Goal: Information Seeking & Learning: Learn about a topic

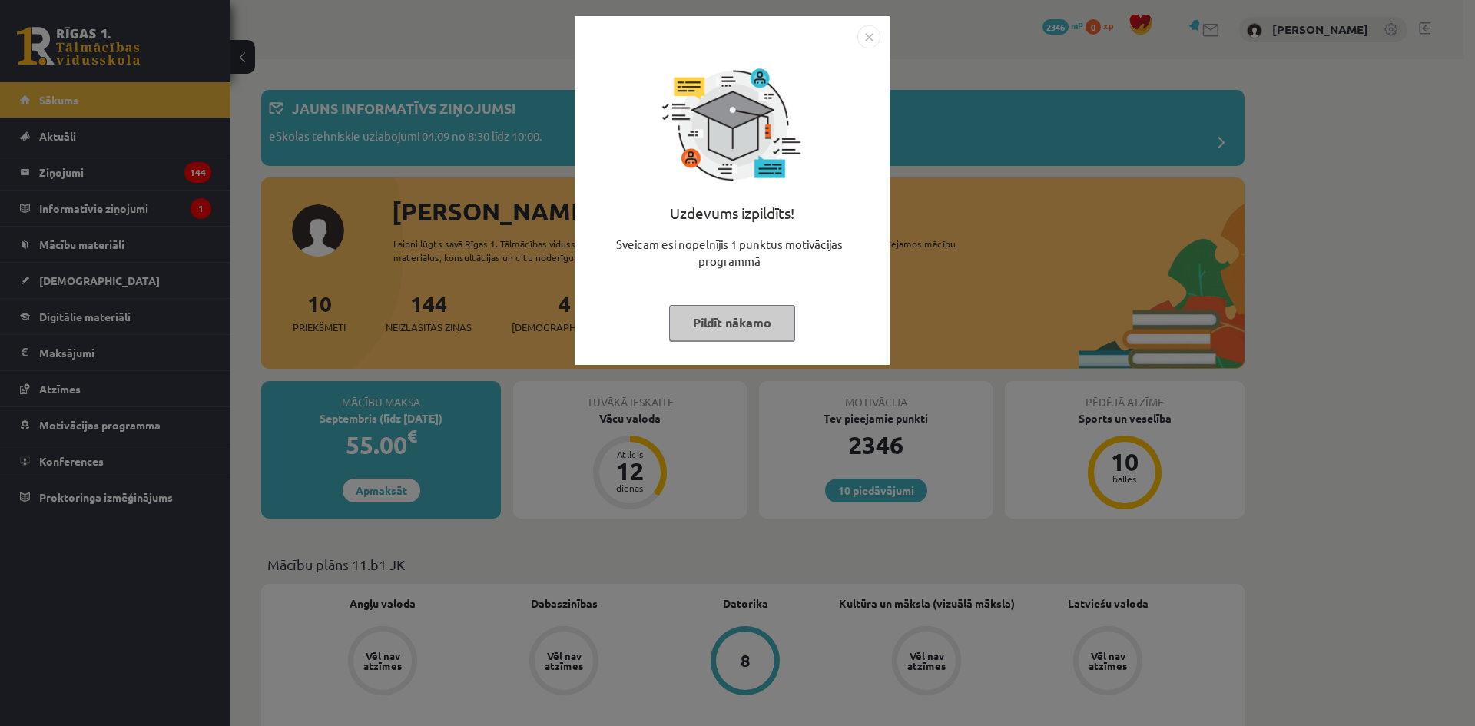
click at [1048, 365] on div "Uzdevums izpildīts! Sveicam esi nopelnījis 1 punktus motivācijas programmā Pild…" at bounding box center [737, 363] width 1475 height 726
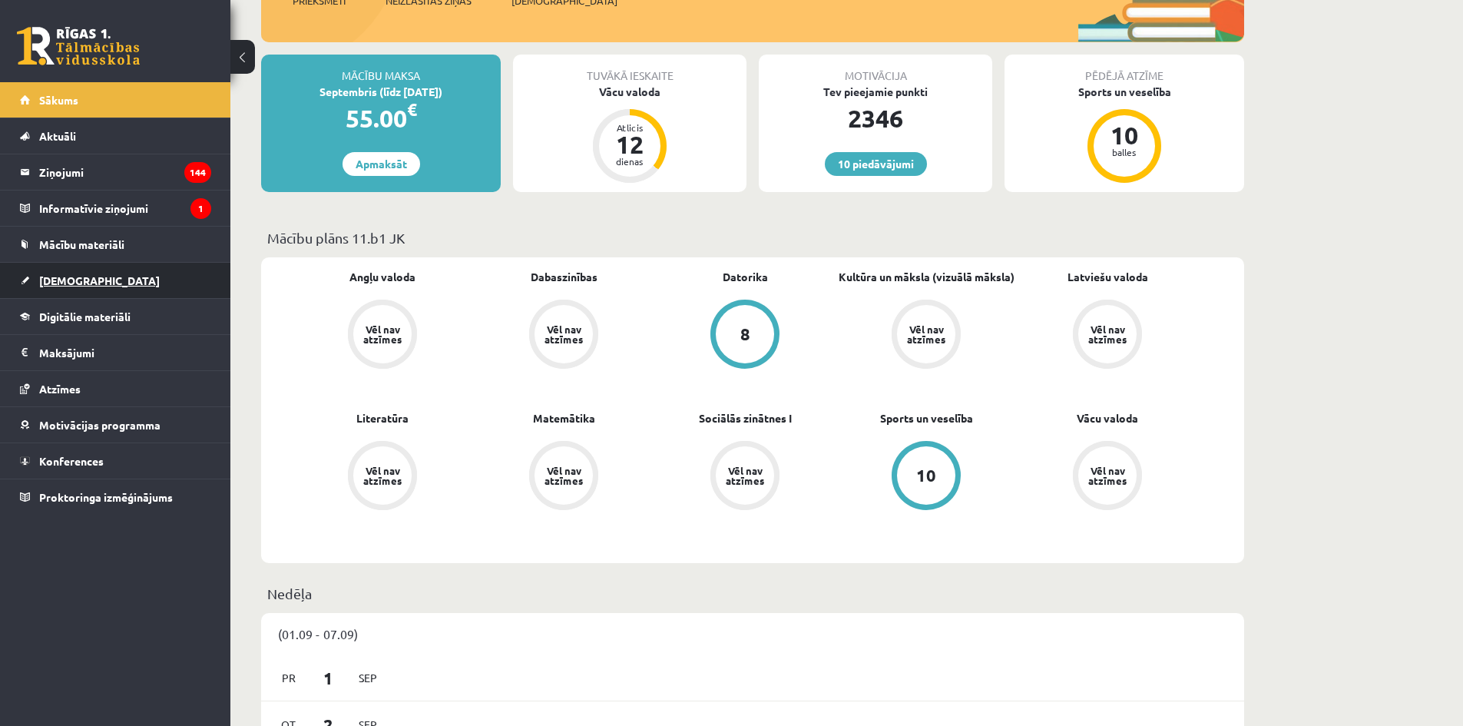
scroll to position [307, 0]
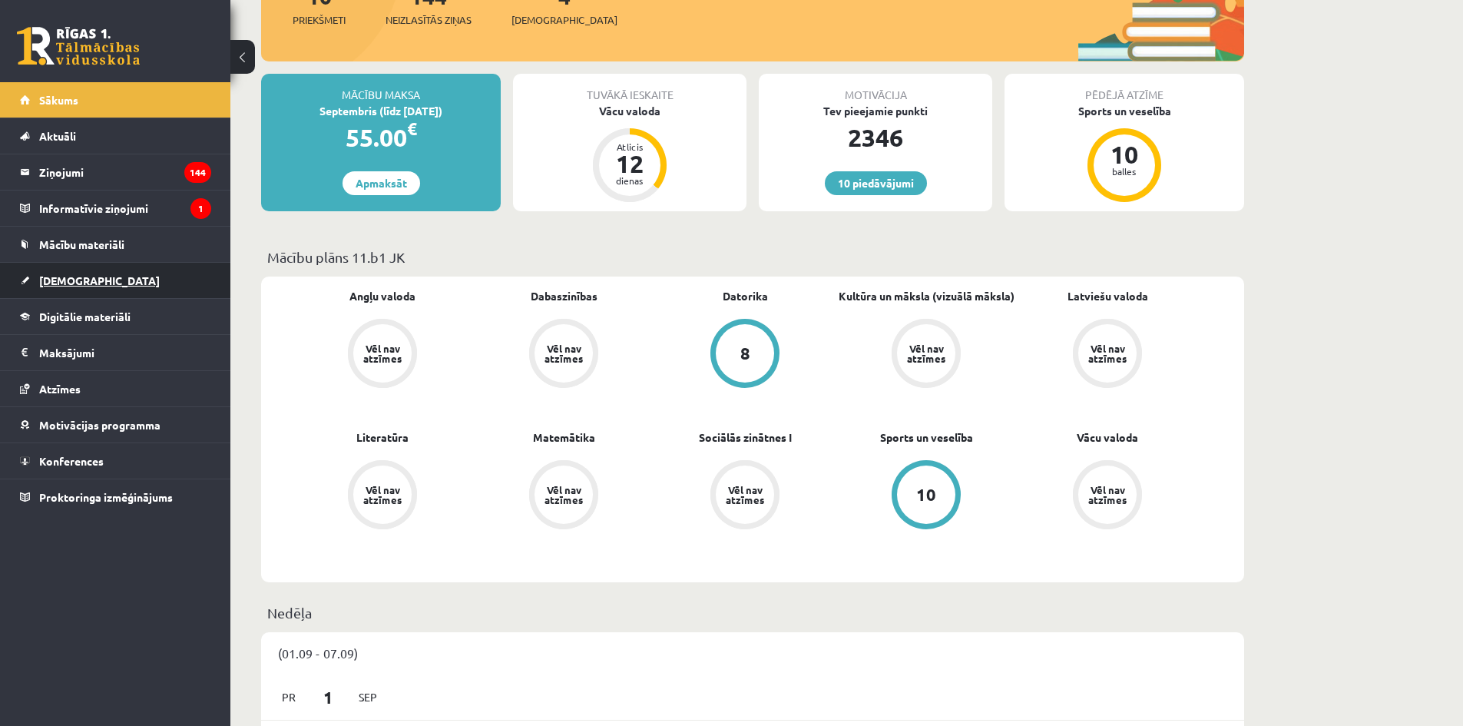
click at [152, 283] on link "[DEMOGRAPHIC_DATA]" at bounding box center [115, 280] width 191 height 35
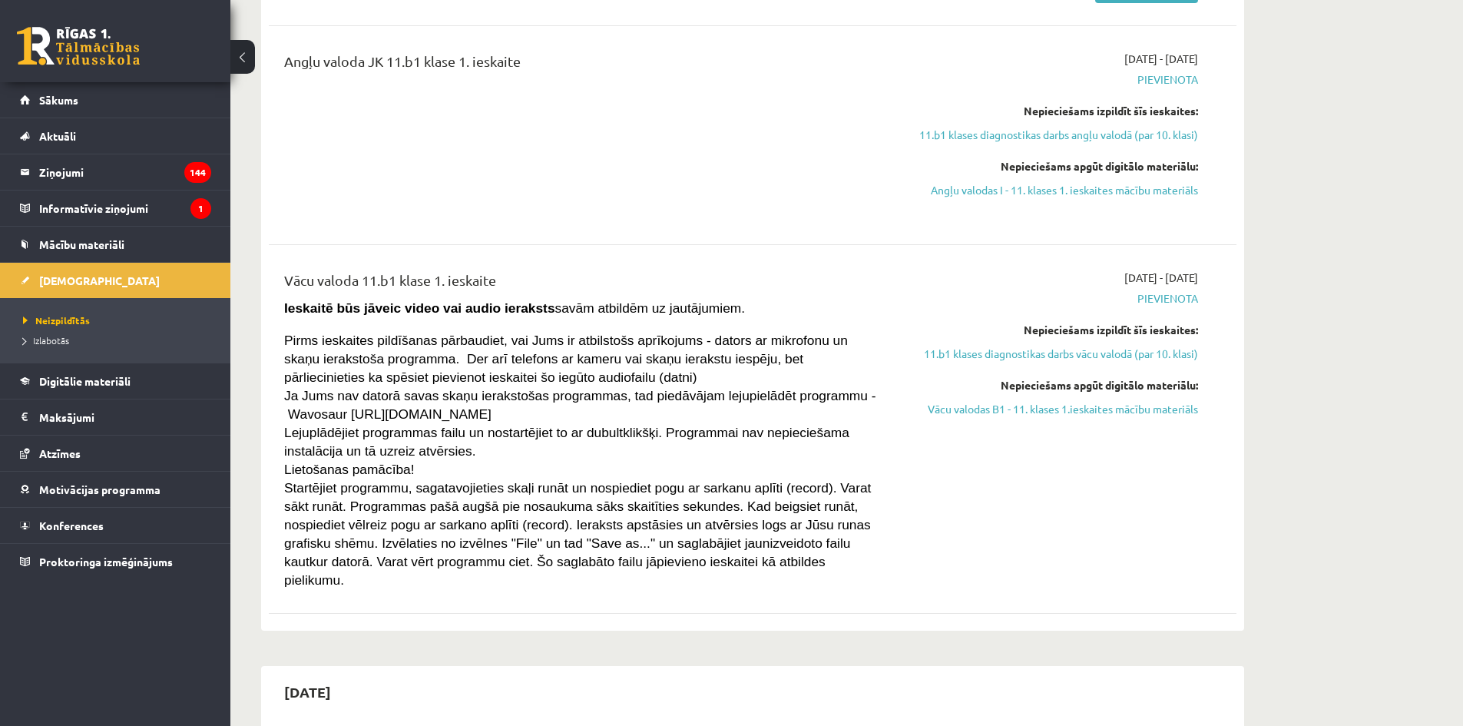
scroll to position [615, 0]
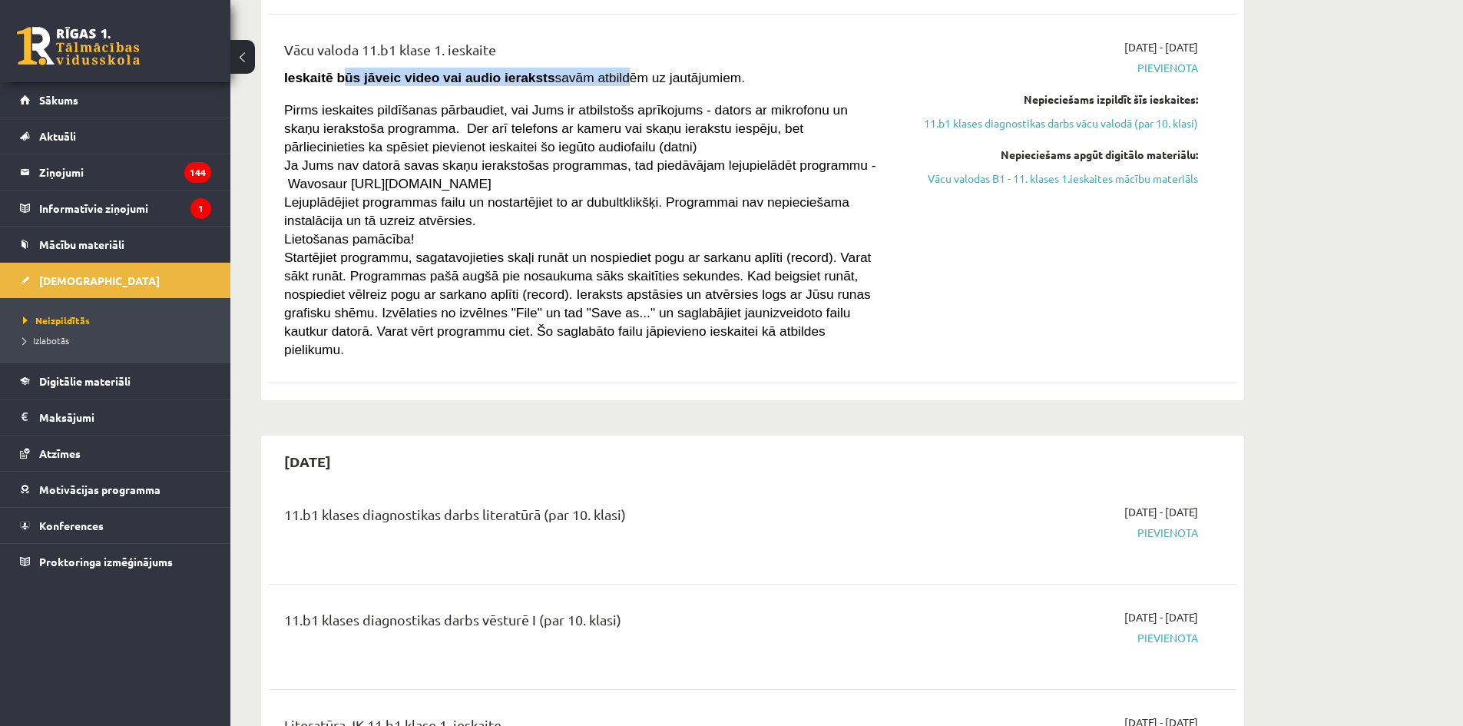
drag, startPoint x: 336, startPoint y: 71, endPoint x: 582, endPoint y: 73, distance: 245.1
click at [581, 73] on span "Ieskaitē būs jāveic video vai audio ieraksts savām atbildēm uz jautājumiem." at bounding box center [514, 77] width 461 height 15
click at [582, 74] on span "Ieskaitē būs jāveic video vai audio ieraksts savām atbildēm uz jautājumiem." at bounding box center [514, 77] width 461 height 15
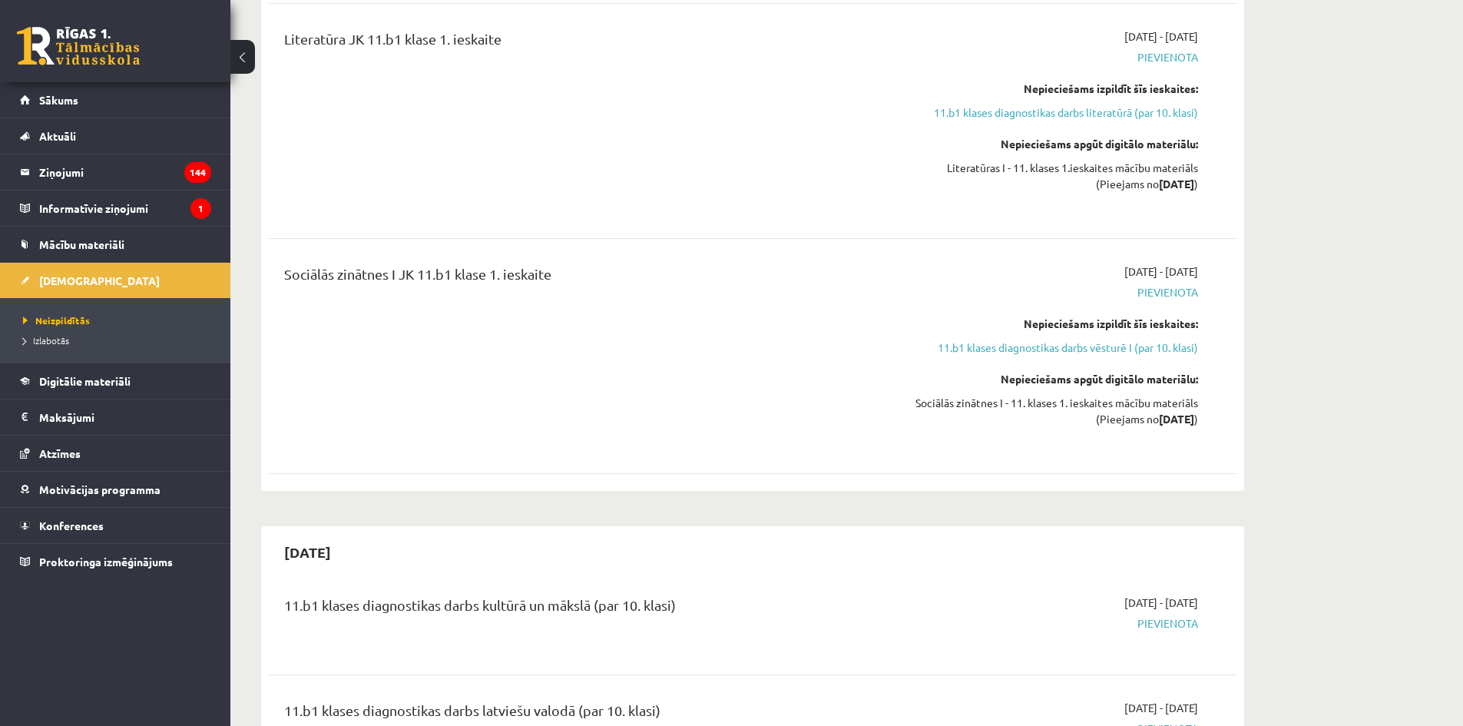
scroll to position [1306, 0]
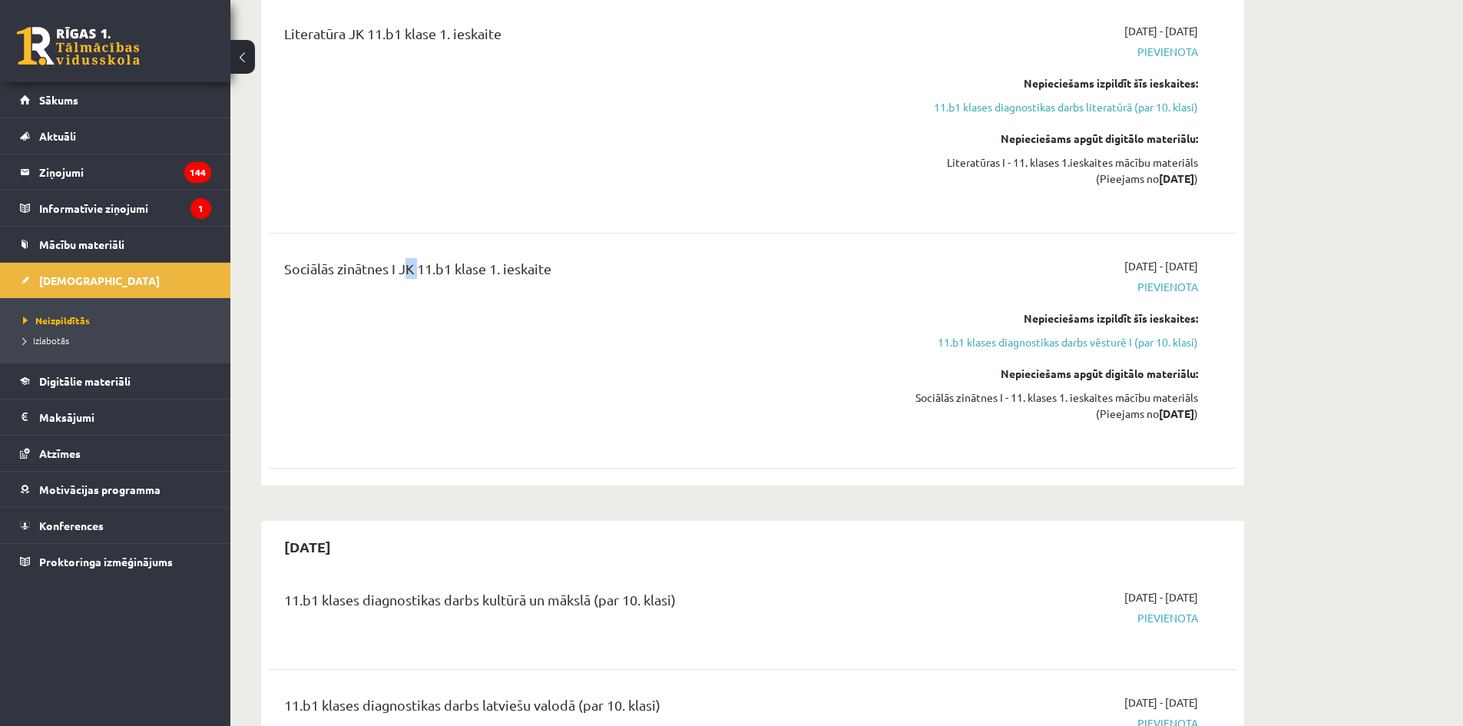
drag, startPoint x: 403, startPoint y: 253, endPoint x: 419, endPoint y: 254, distance: 15.4
click at [416, 258] on div "Sociālās zinātnes I JK 11.b1 klase 1. ieskaite" at bounding box center [584, 272] width 601 height 28
click at [678, 348] on div "Sociālās zinātnes I JK 11.b1 klase 1. ieskaite" at bounding box center [585, 350] width 625 height 185
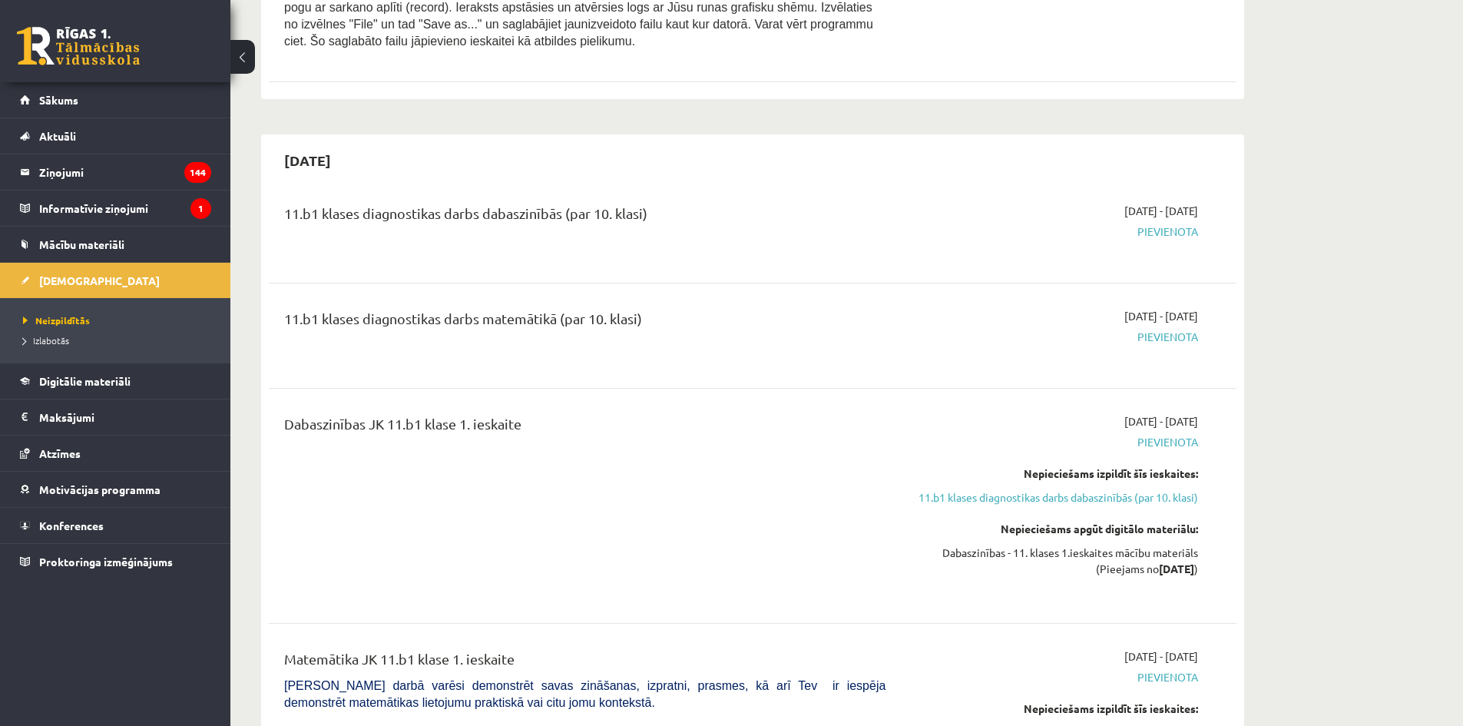
scroll to position [2381, 0]
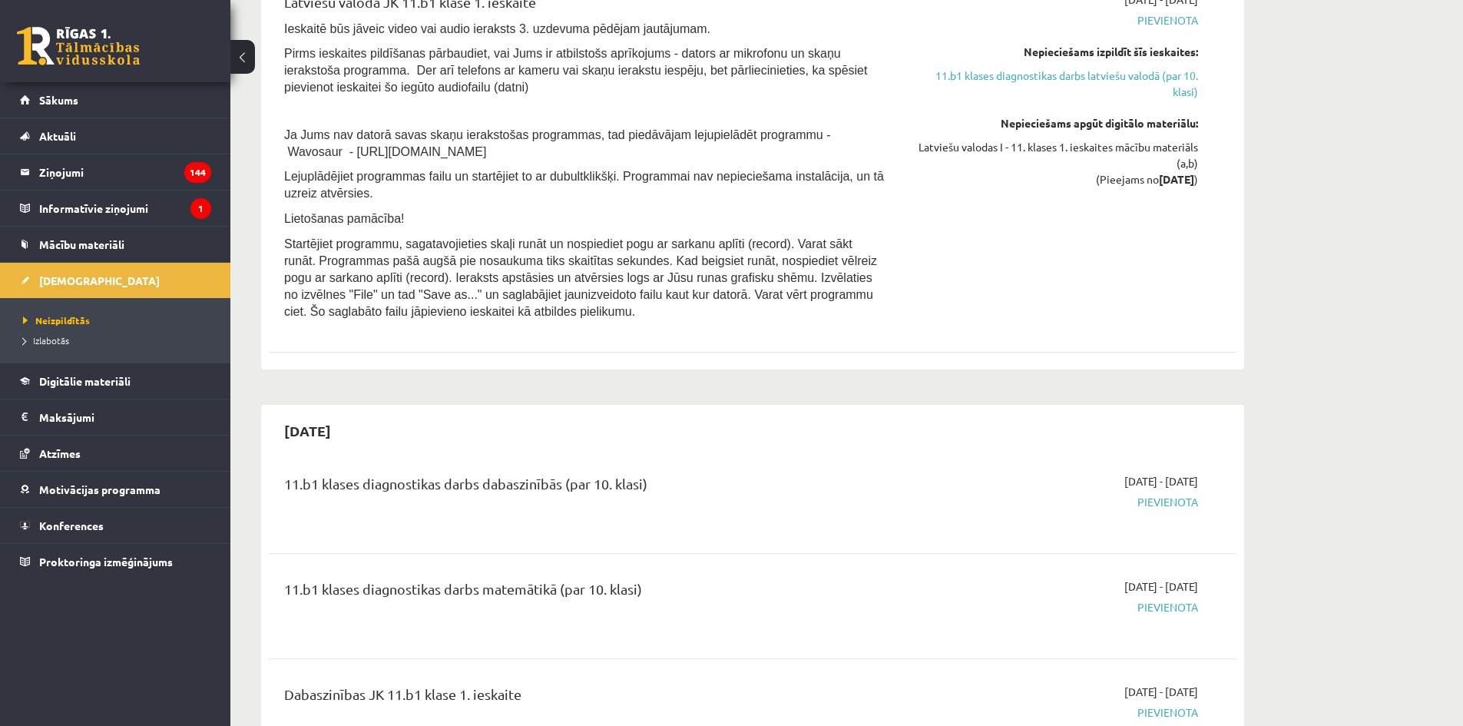
drag, startPoint x: 366, startPoint y: 412, endPoint x: 325, endPoint y: 414, distance: 40.8
click at [325, 414] on div "[DATE]" at bounding box center [753, 431] width 968 height 36
click at [408, 421] on div "[DATE]" at bounding box center [753, 431] width 968 height 36
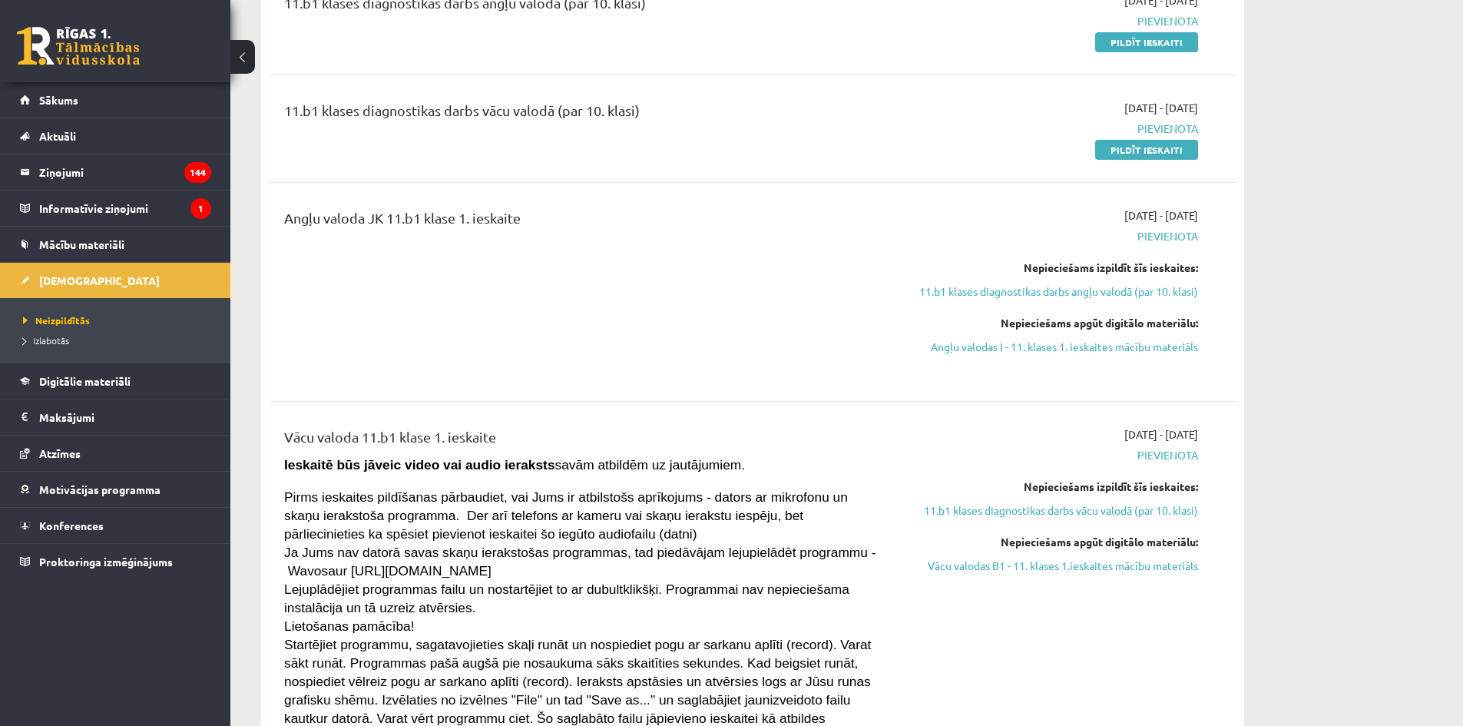
scroll to position [0, 0]
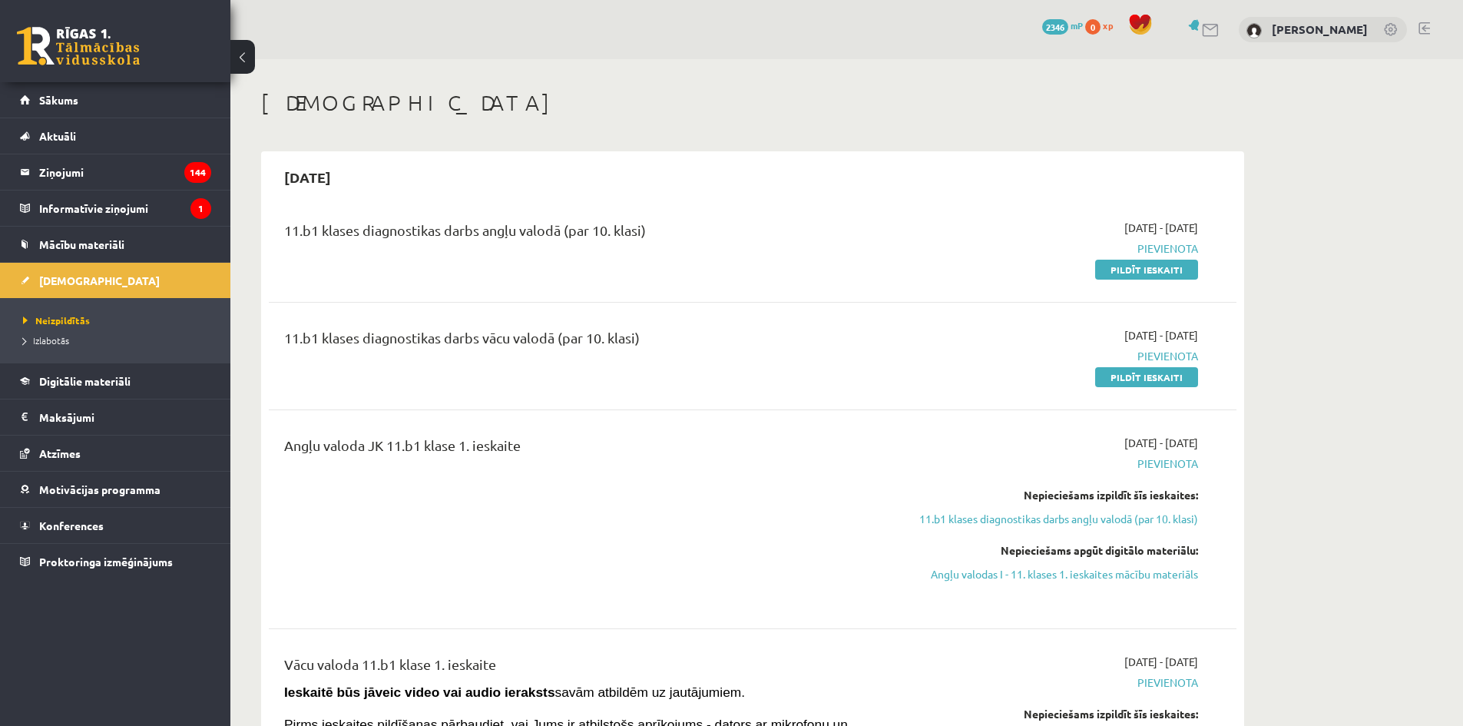
drag, startPoint x: 1293, startPoint y: 83, endPoint x: 1284, endPoint y: 85, distance: 8.8
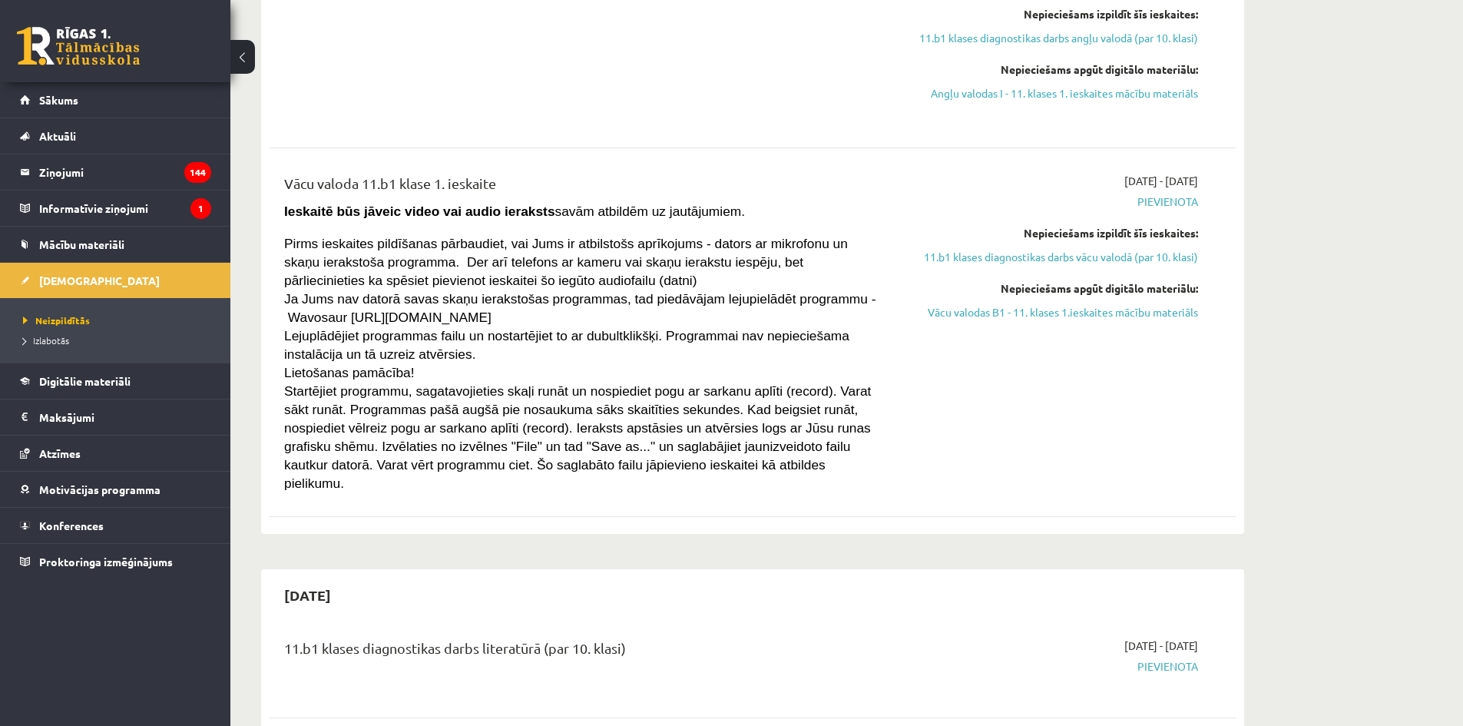
scroll to position [922, 0]
